Goal: Task Accomplishment & Management: Manage account settings

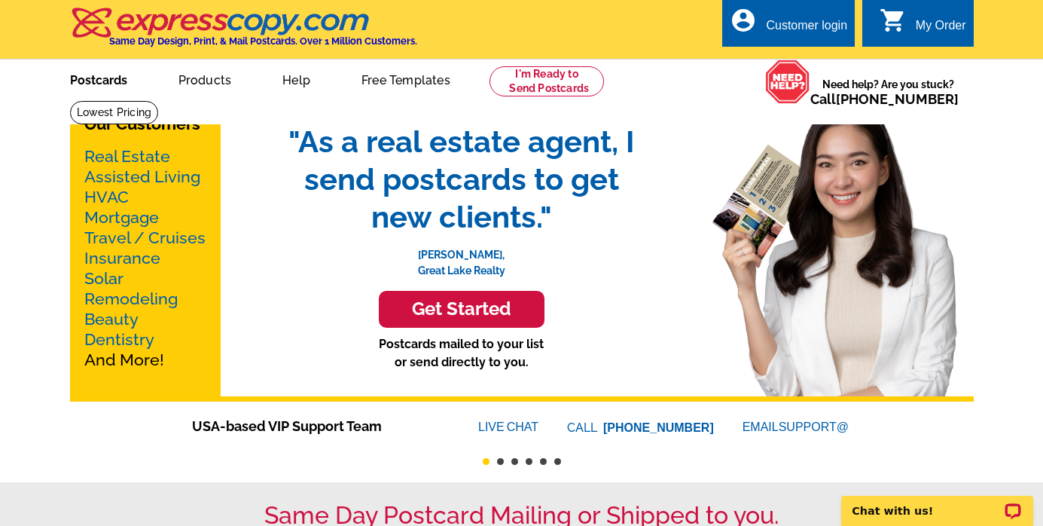
click at [99, 82] on link "Postcards" at bounding box center [98, 78] width 105 height 35
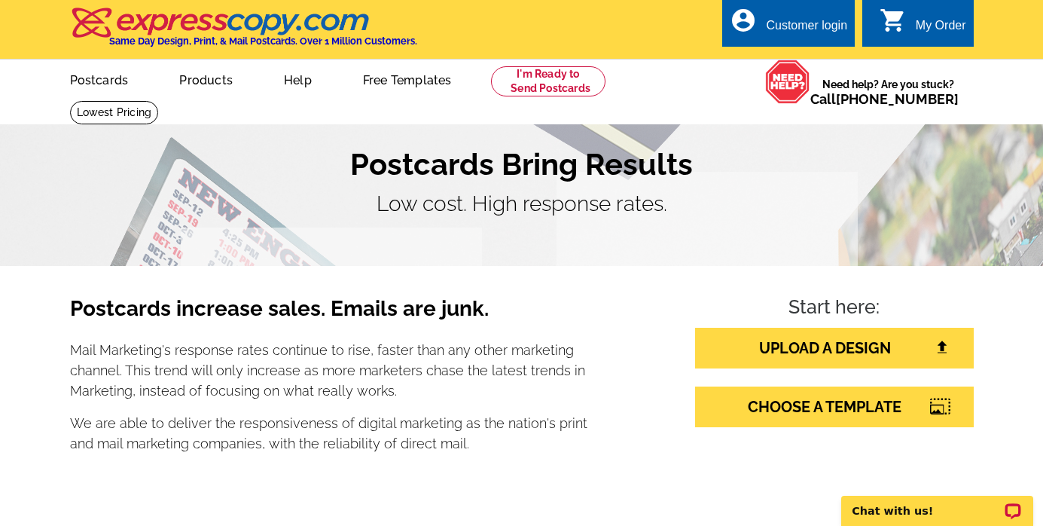
click at [787, 32] on div "Customer login" at bounding box center [806, 29] width 81 height 21
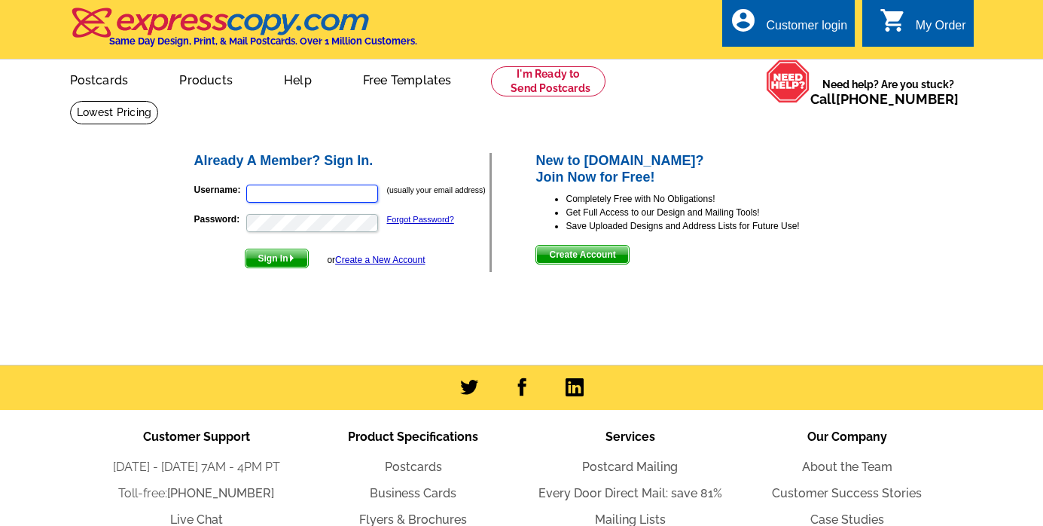
click at [341, 192] on input "Username:" at bounding box center [312, 194] width 132 height 18
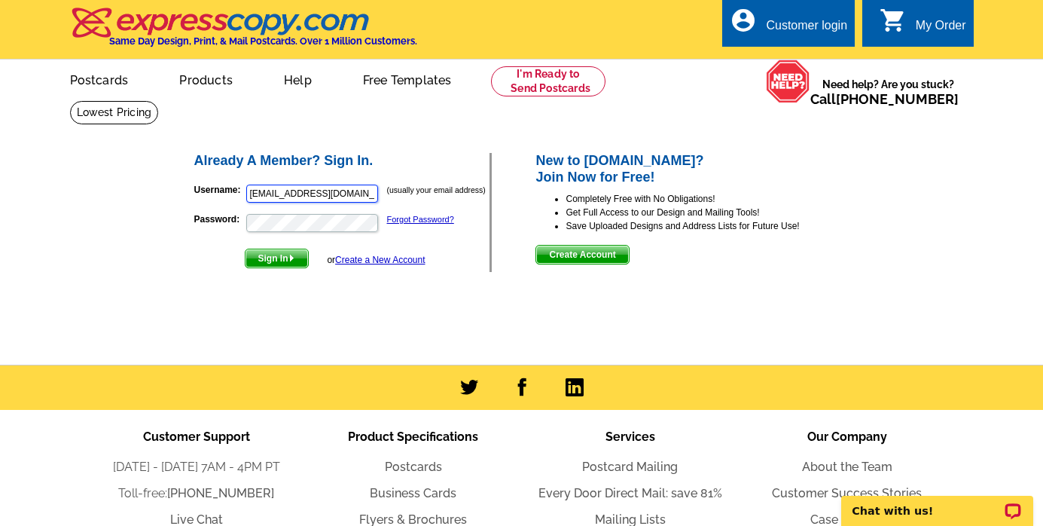
type input "[EMAIL_ADDRESS][DOMAIN_NAME]"
click at [287, 268] on div "Already A Member? Sign In. Username: jenpetreccia@gmail.com (usually your email…" at bounding box center [343, 212] width 298 height 119
click at [287, 264] on span "Sign In" at bounding box center [277, 258] width 63 height 18
